Goal: Navigation & Orientation: Locate item on page

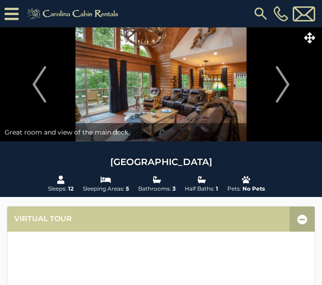
click at [219, 88] on img at bounding box center [161, 84] width 322 height 114
click at [315, 35] on icon at bounding box center [313, 37] width 11 height 11
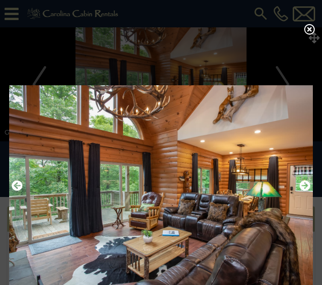
click at [309, 35] on icon at bounding box center [309, 29] width 11 height 11
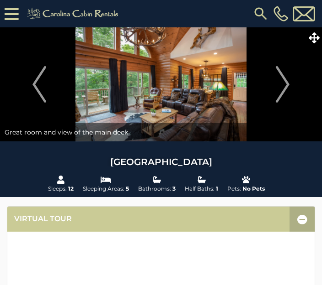
click at [315, 36] on icon at bounding box center [313, 37] width 11 height 11
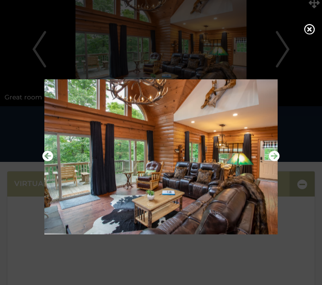
scroll to position [35, 0]
click at [272, 162] on icon "Next" at bounding box center [274, 156] width 11 height 11
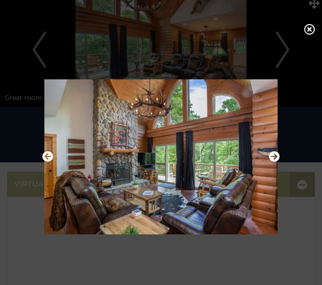
click at [277, 162] on icon "Next" at bounding box center [274, 156] width 11 height 11
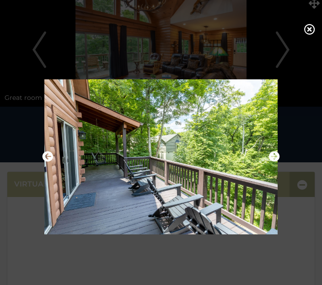
click at [267, 186] on img at bounding box center [161, 156] width 242 height 155
click at [274, 162] on icon "Next" at bounding box center [274, 156] width 11 height 11
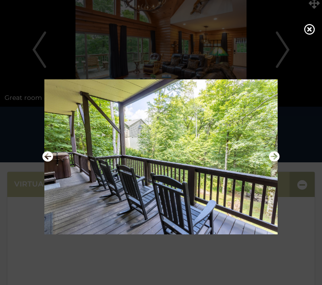
click at [275, 162] on icon "Next" at bounding box center [274, 156] width 11 height 11
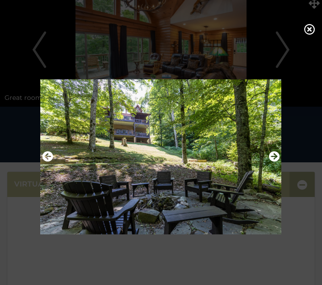
click at [264, 197] on img at bounding box center [161, 156] width 242 height 155
click at [270, 162] on icon "Next" at bounding box center [274, 156] width 11 height 11
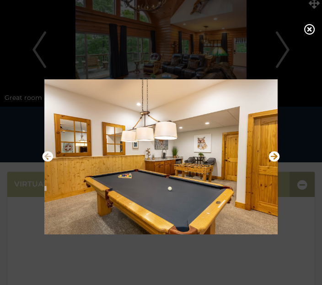
click at [52, 173] on img at bounding box center [161, 156] width 242 height 155
click at [49, 165] on button "Previous" at bounding box center [47, 157] width 11 height 16
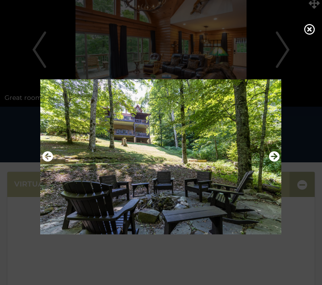
click at [275, 162] on icon "Next" at bounding box center [274, 156] width 11 height 11
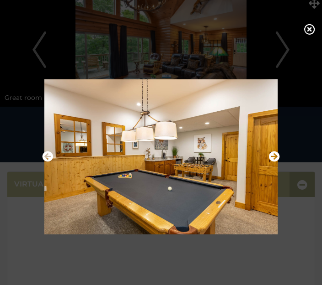
click at [273, 162] on icon "Next" at bounding box center [274, 156] width 11 height 11
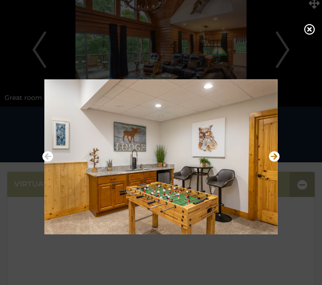
click at [274, 162] on icon "Next" at bounding box center [274, 156] width 11 height 11
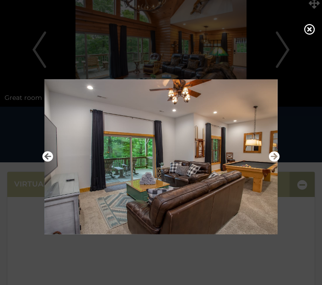
click at [279, 184] on img at bounding box center [161, 156] width 242 height 155
click at [277, 162] on icon "Next" at bounding box center [274, 156] width 11 height 11
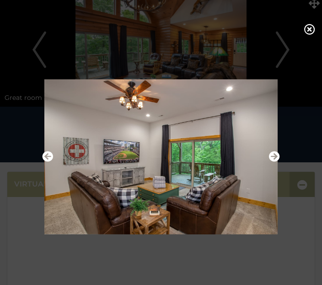
click at [278, 162] on icon "Next" at bounding box center [274, 156] width 11 height 11
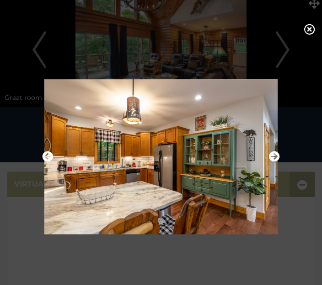
click at [274, 162] on icon "Next" at bounding box center [274, 156] width 11 height 11
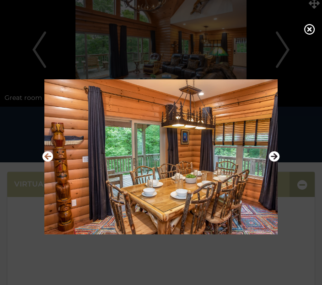
click at [276, 162] on icon "Next" at bounding box center [274, 156] width 11 height 11
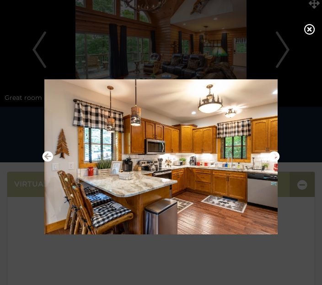
click at [281, 188] on img at bounding box center [161, 156] width 242 height 155
click at [279, 194] on img at bounding box center [161, 156] width 242 height 155
click at [278, 162] on icon "Next" at bounding box center [274, 156] width 11 height 11
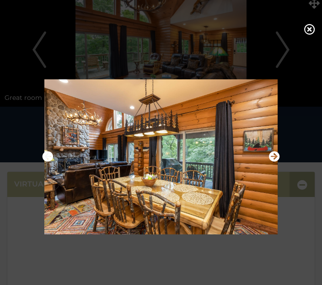
click at [275, 162] on icon "Next" at bounding box center [274, 156] width 11 height 11
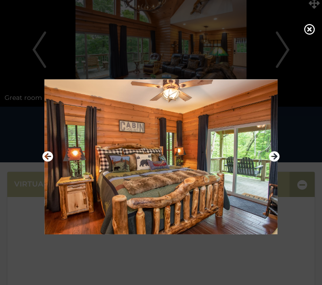
click at [273, 162] on icon "Next" at bounding box center [274, 156] width 11 height 11
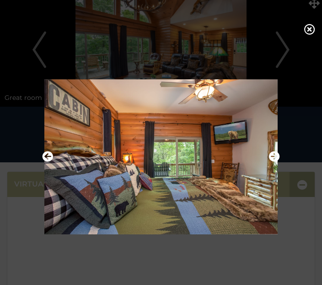
click at [273, 162] on icon "Next" at bounding box center [274, 156] width 11 height 11
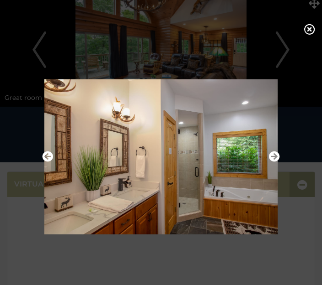
click at [271, 162] on icon "Next" at bounding box center [274, 156] width 11 height 11
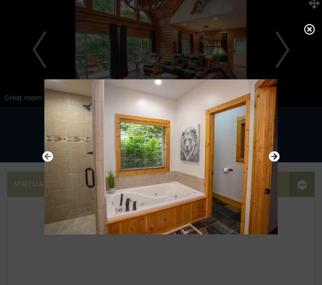
click at [268, 178] on img at bounding box center [161, 156] width 242 height 155
click at [268, 183] on img at bounding box center [161, 156] width 242 height 155
click at [274, 165] on button "Next" at bounding box center [274, 157] width 11 height 16
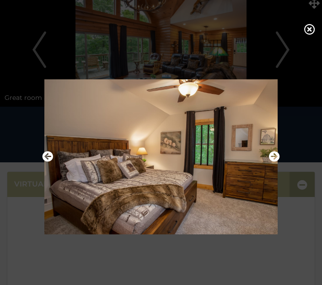
click at [280, 186] on img at bounding box center [161, 156] width 242 height 155
click at [268, 184] on img at bounding box center [161, 156] width 242 height 155
click at [271, 162] on icon "Next" at bounding box center [274, 156] width 11 height 11
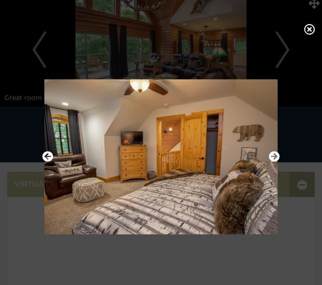
click at [276, 162] on icon "Next" at bounding box center [274, 156] width 11 height 11
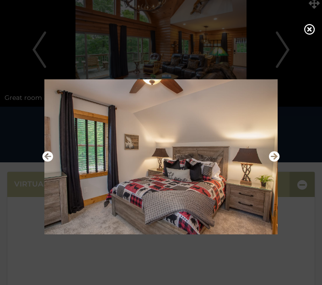
click at [279, 162] on icon "Next" at bounding box center [274, 156] width 11 height 11
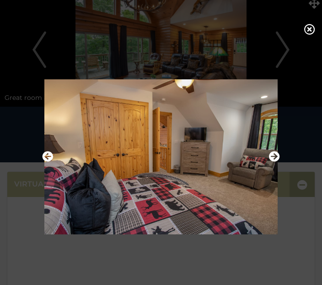
click at [273, 162] on icon "Next" at bounding box center [274, 156] width 11 height 11
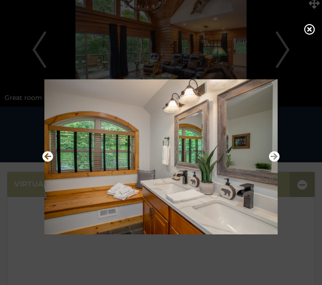
click at [275, 162] on icon "Next" at bounding box center [274, 156] width 11 height 11
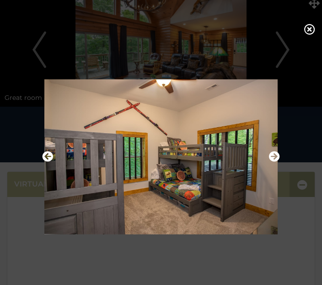
click at [261, 182] on img at bounding box center [161, 156] width 242 height 155
click at [271, 162] on icon "Next" at bounding box center [274, 156] width 11 height 11
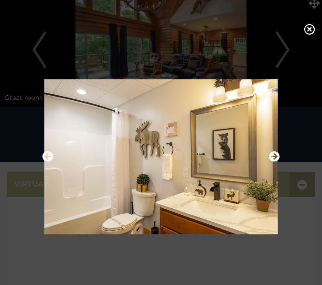
click at [271, 162] on icon "Next" at bounding box center [274, 156] width 11 height 11
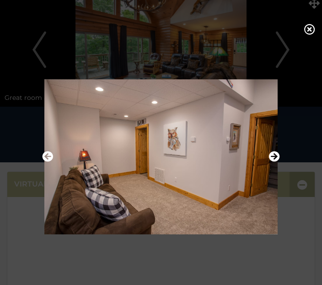
click at [269, 162] on icon "Next" at bounding box center [274, 156] width 11 height 11
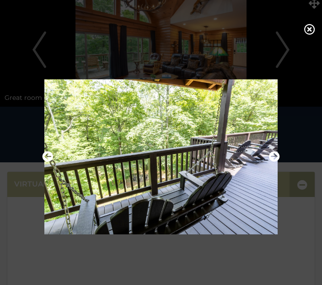
click at [276, 162] on icon "Next" at bounding box center [274, 156] width 11 height 11
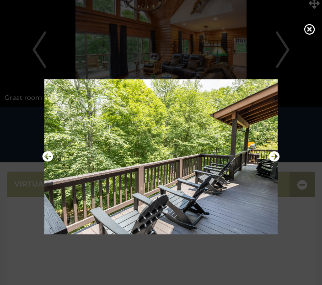
click at [273, 162] on icon "Next" at bounding box center [274, 156] width 11 height 11
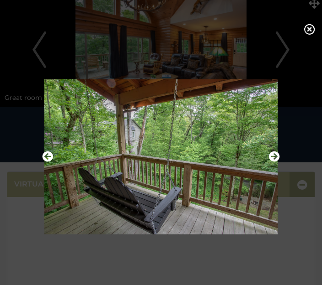
click at [275, 162] on icon "Next" at bounding box center [274, 156] width 11 height 11
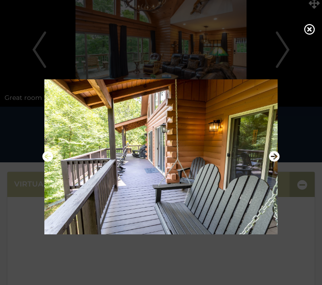
click at [47, 162] on icon "Previous" at bounding box center [47, 156] width 11 height 11
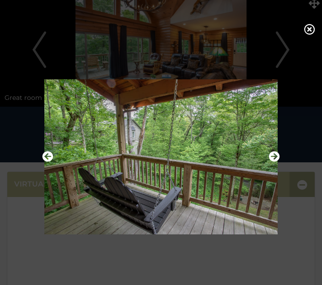
click at [253, 217] on img at bounding box center [161, 156] width 242 height 155
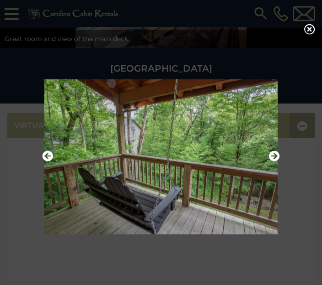
scroll to position [112, 0]
click at [274, 235] on img at bounding box center [161, 156] width 242 height 155
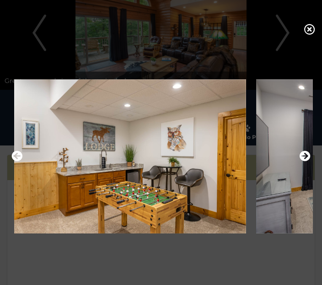
scroll to position [0, 0]
